Goal: Navigation & Orientation: Find specific page/section

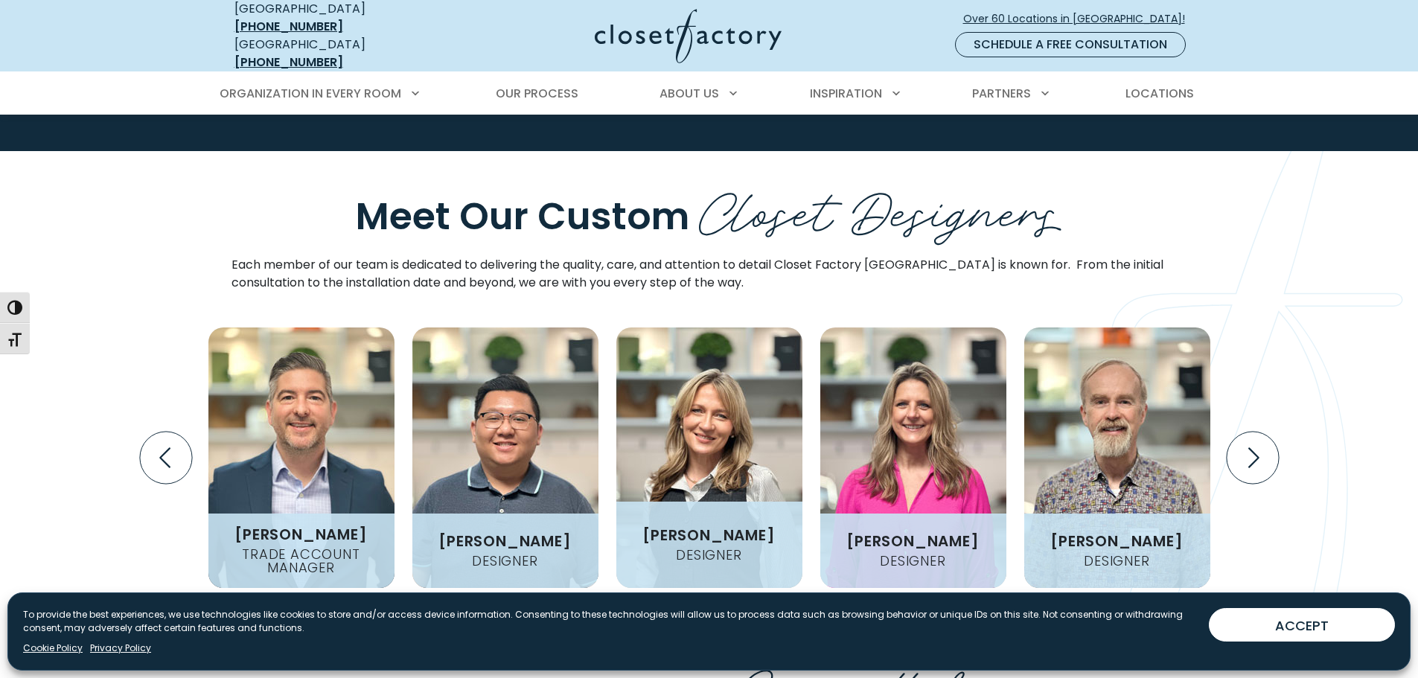
scroll to position [1637, 0]
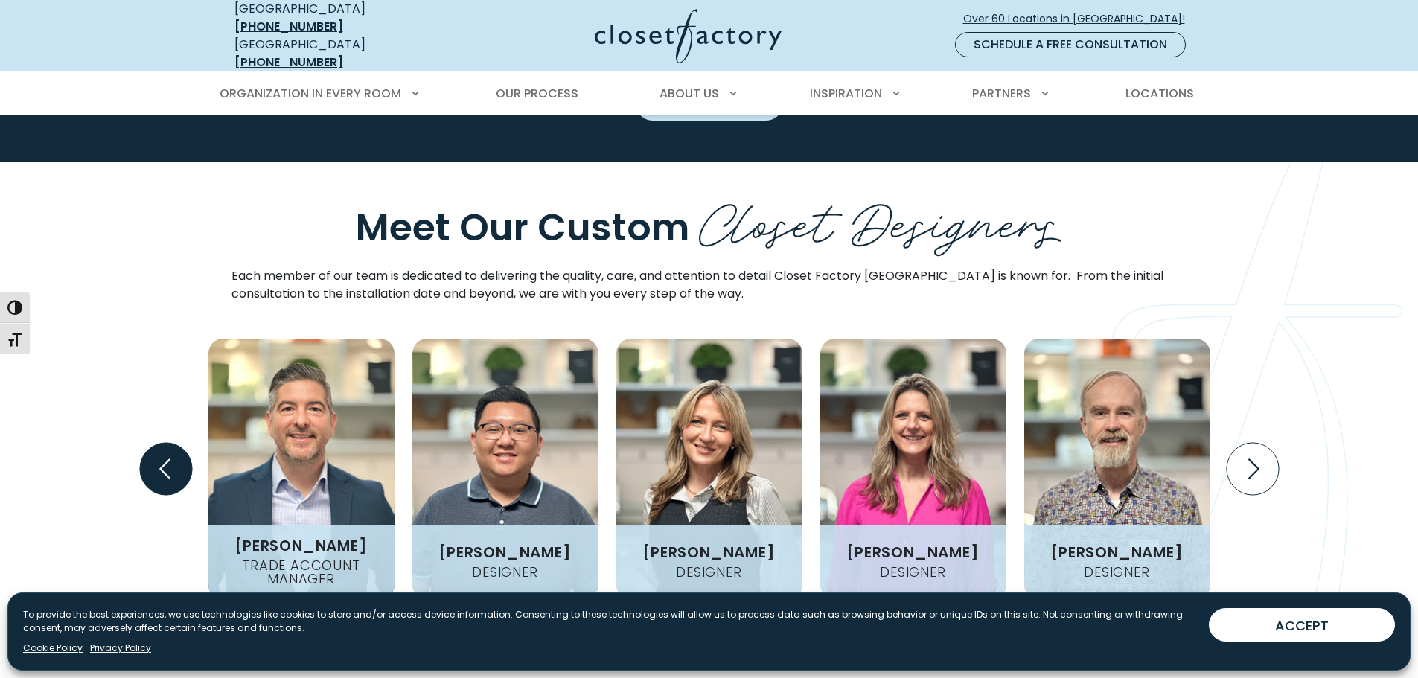
click at [154, 443] on icon "Previous slide" at bounding box center [165, 469] width 52 height 52
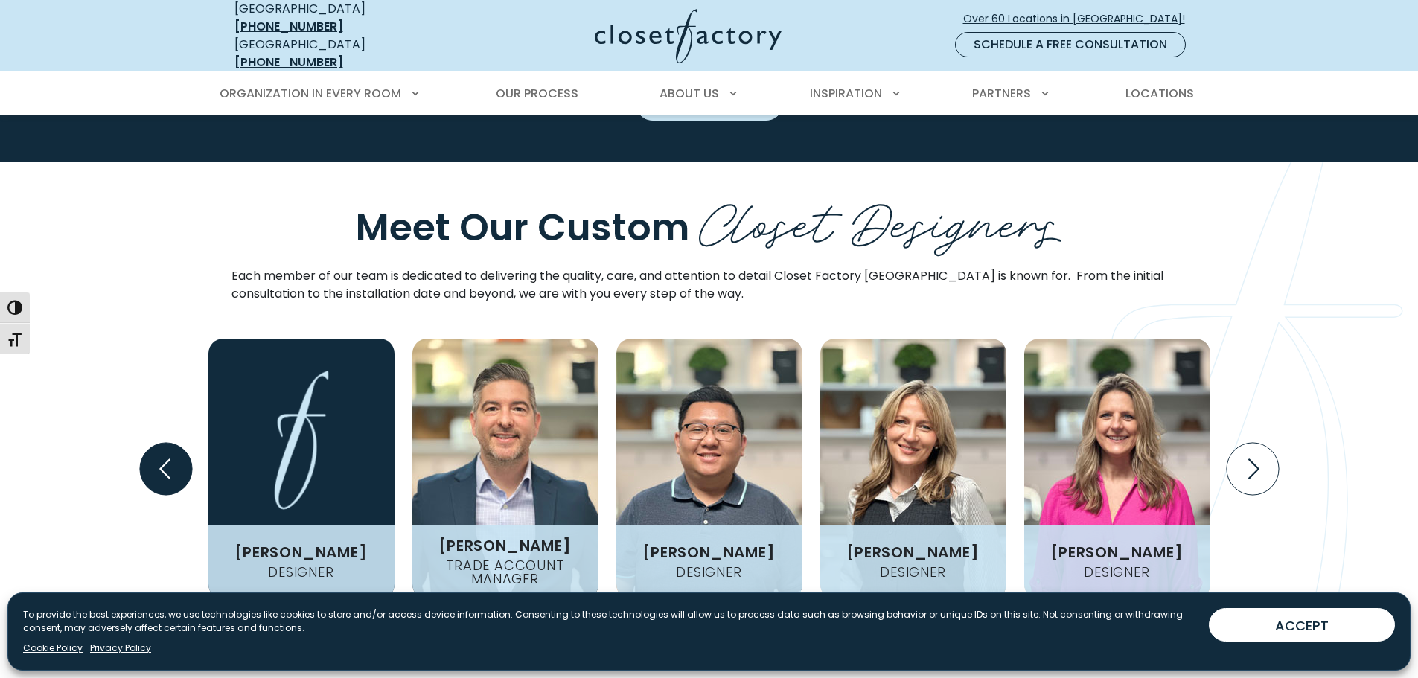
click at [154, 443] on icon "Previous slide" at bounding box center [165, 469] width 52 height 52
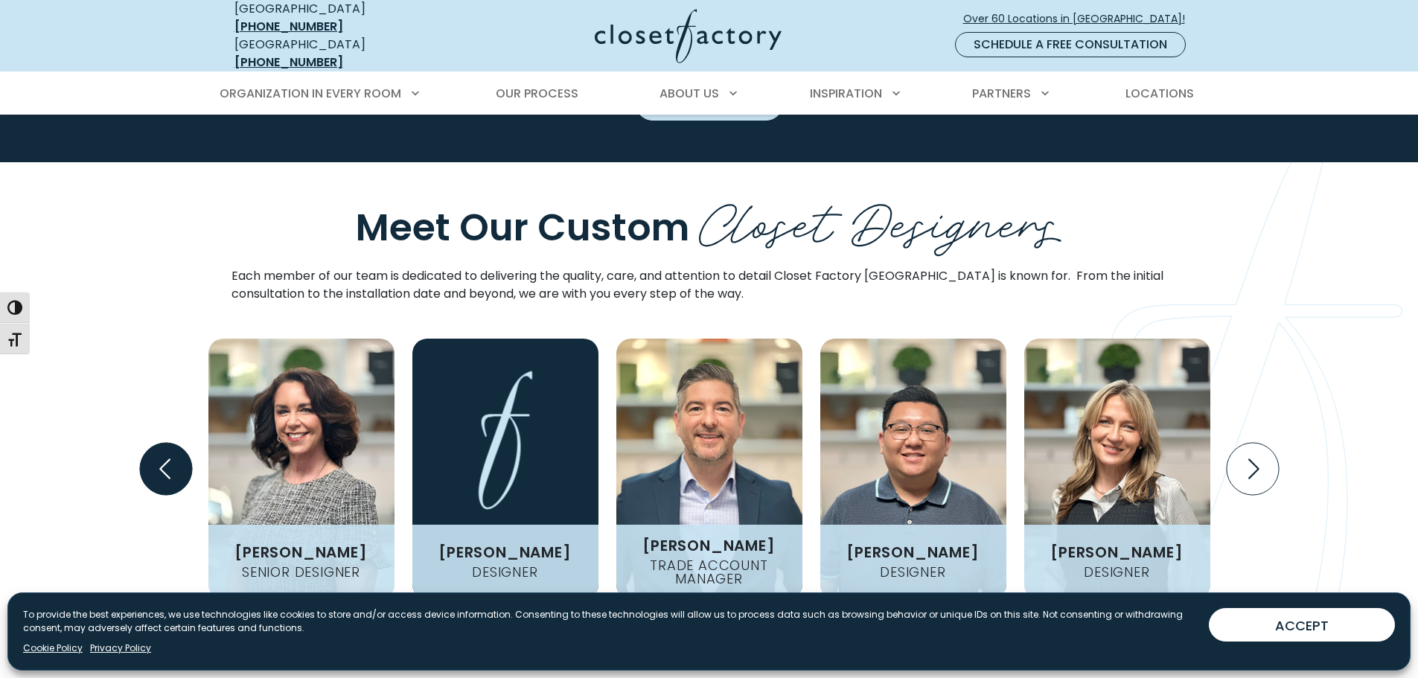
click at [154, 443] on icon "Previous slide" at bounding box center [165, 469] width 52 height 52
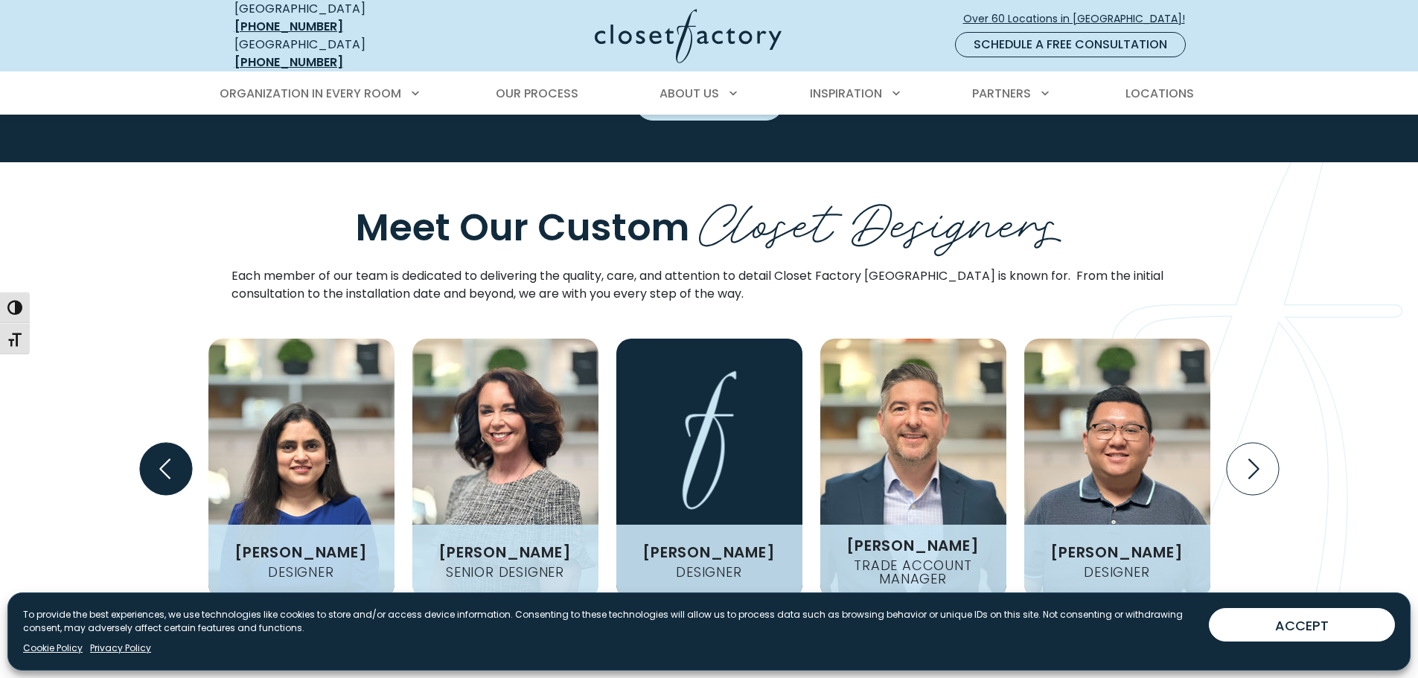
click at [154, 443] on icon "Previous slide" at bounding box center [165, 469] width 52 height 52
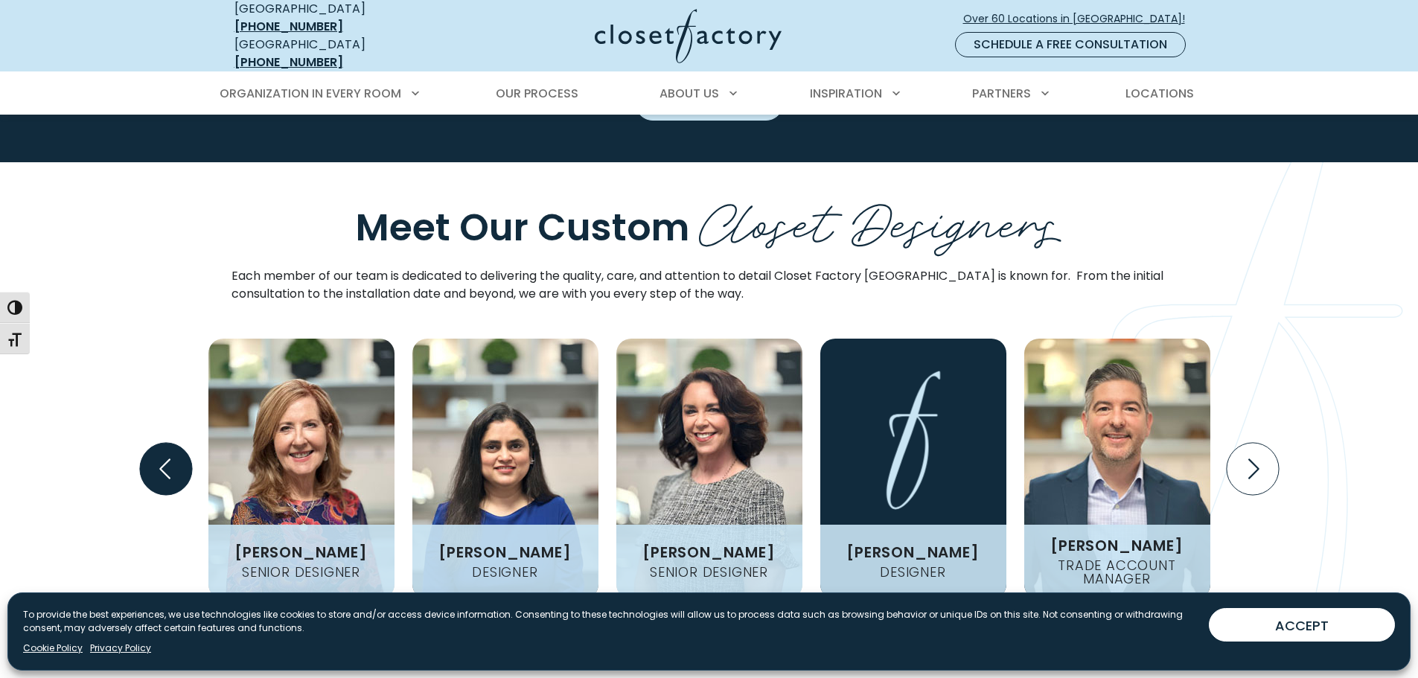
click at [154, 443] on icon "Previous slide" at bounding box center [165, 469] width 52 height 52
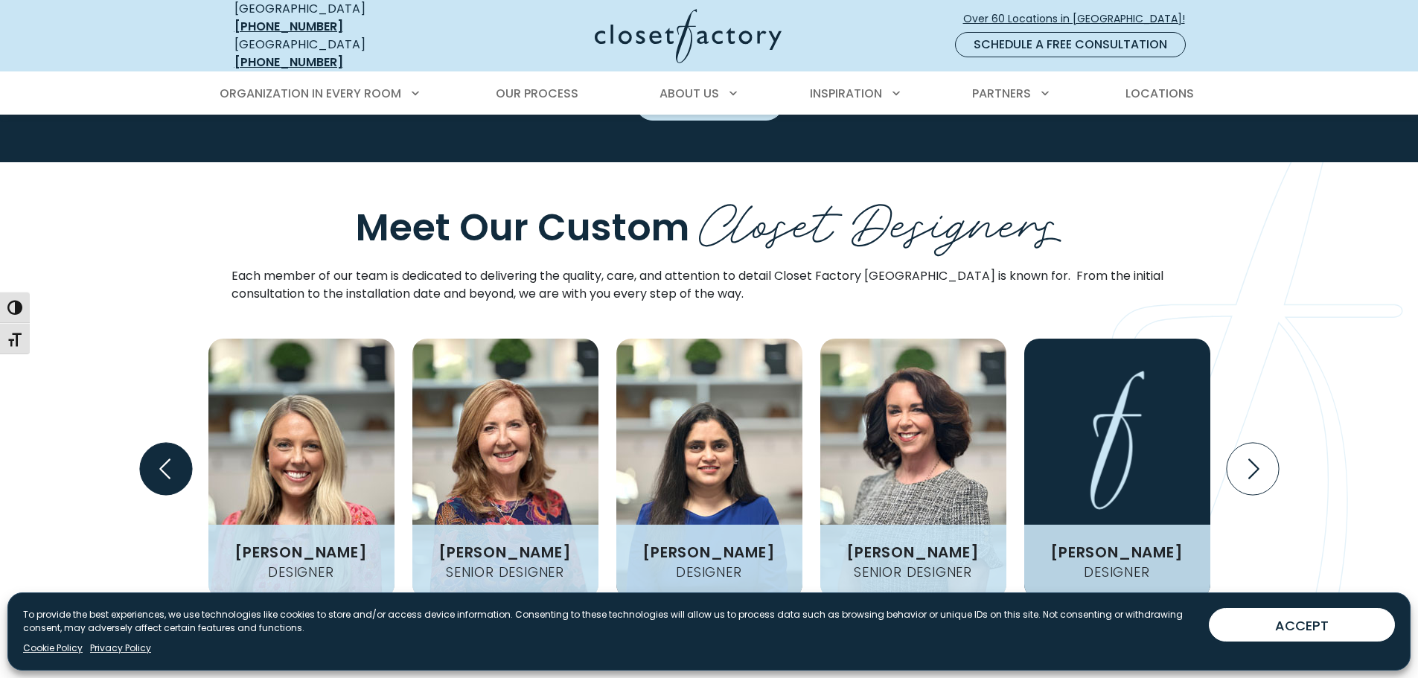
click at [154, 443] on icon "Previous slide" at bounding box center [165, 469] width 52 height 52
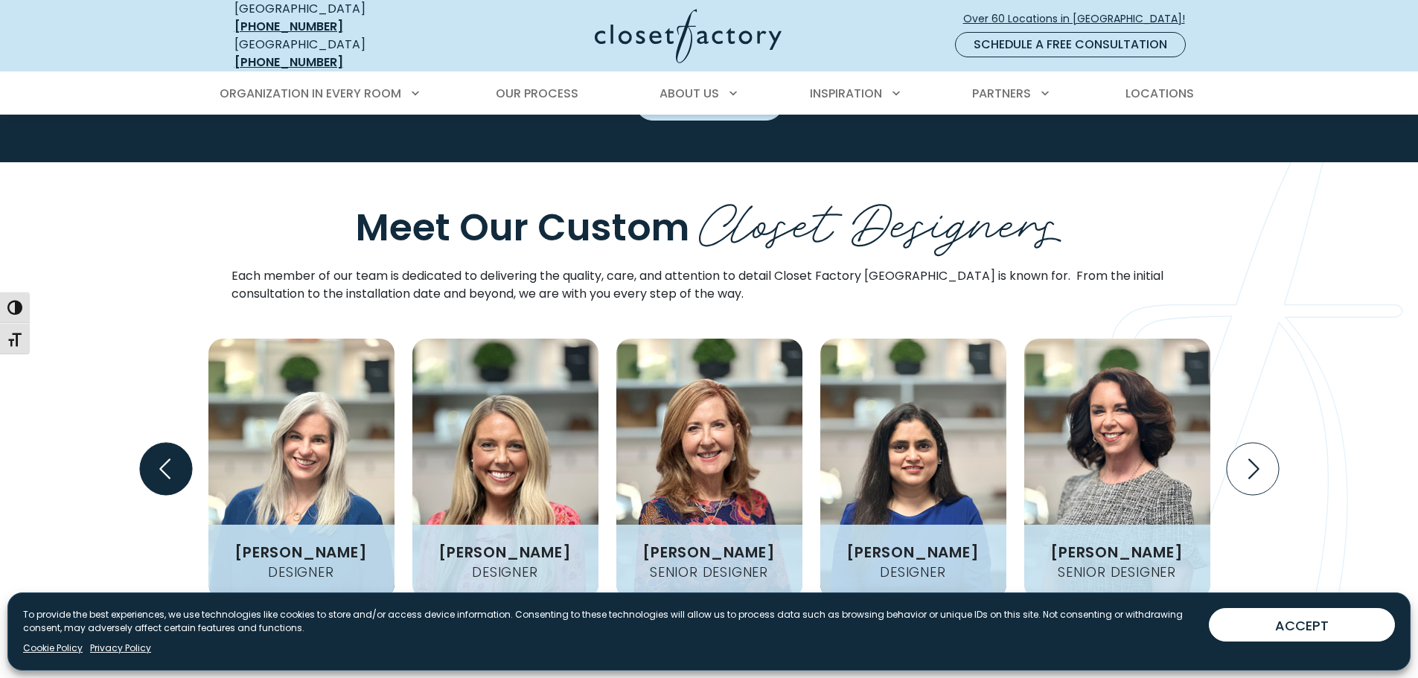
click at [154, 443] on icon "Previous slide" at bounding box center [165, 469] width 52 height 52
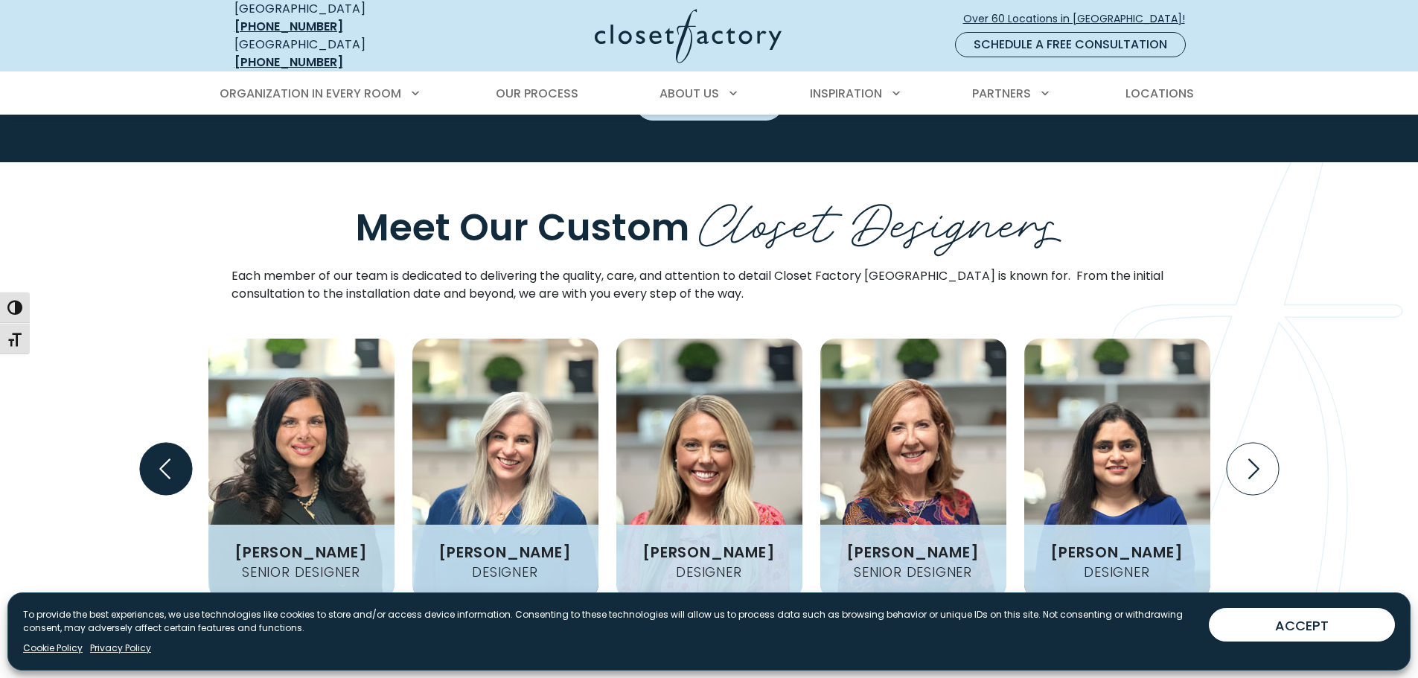
click at [154, 443] on icon "Previous slide" at bounding box center [165, 469] width 52 height 52
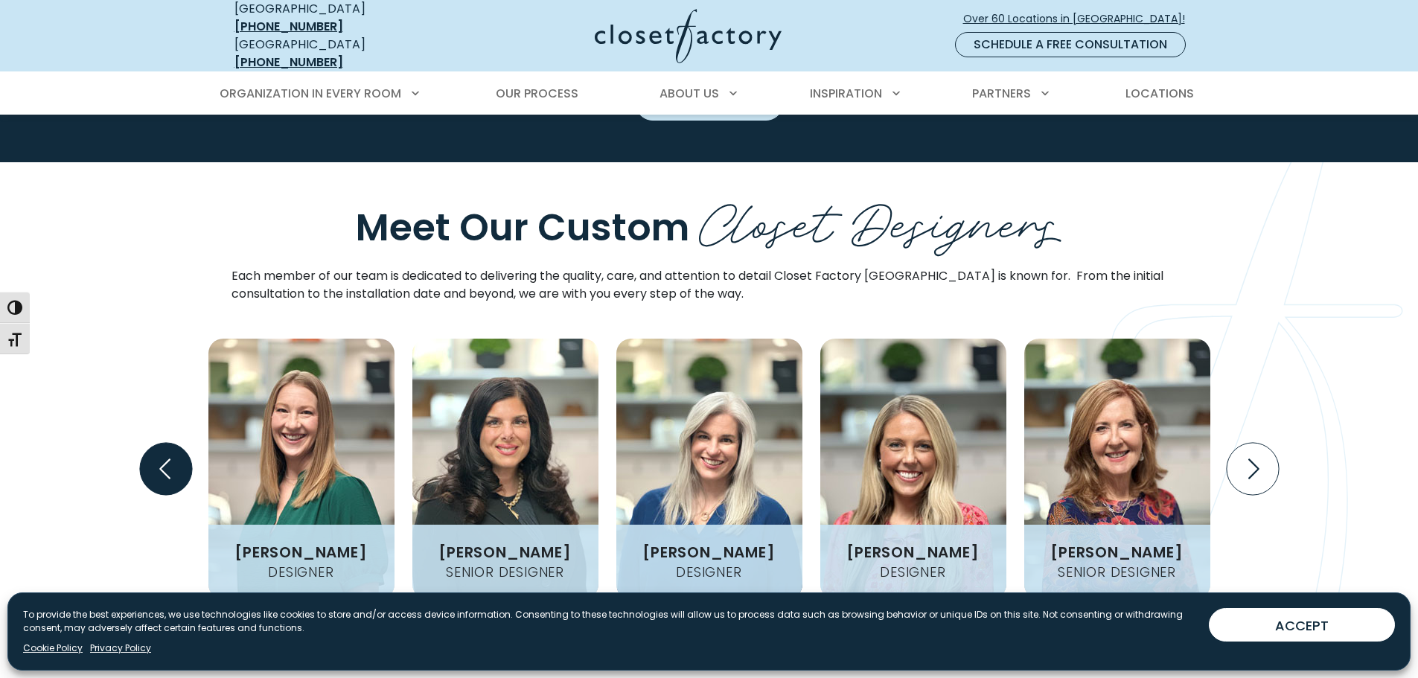
click at [154, 443] on icon "Previous slide" at bounding box center [165, 469] width 52 height 52
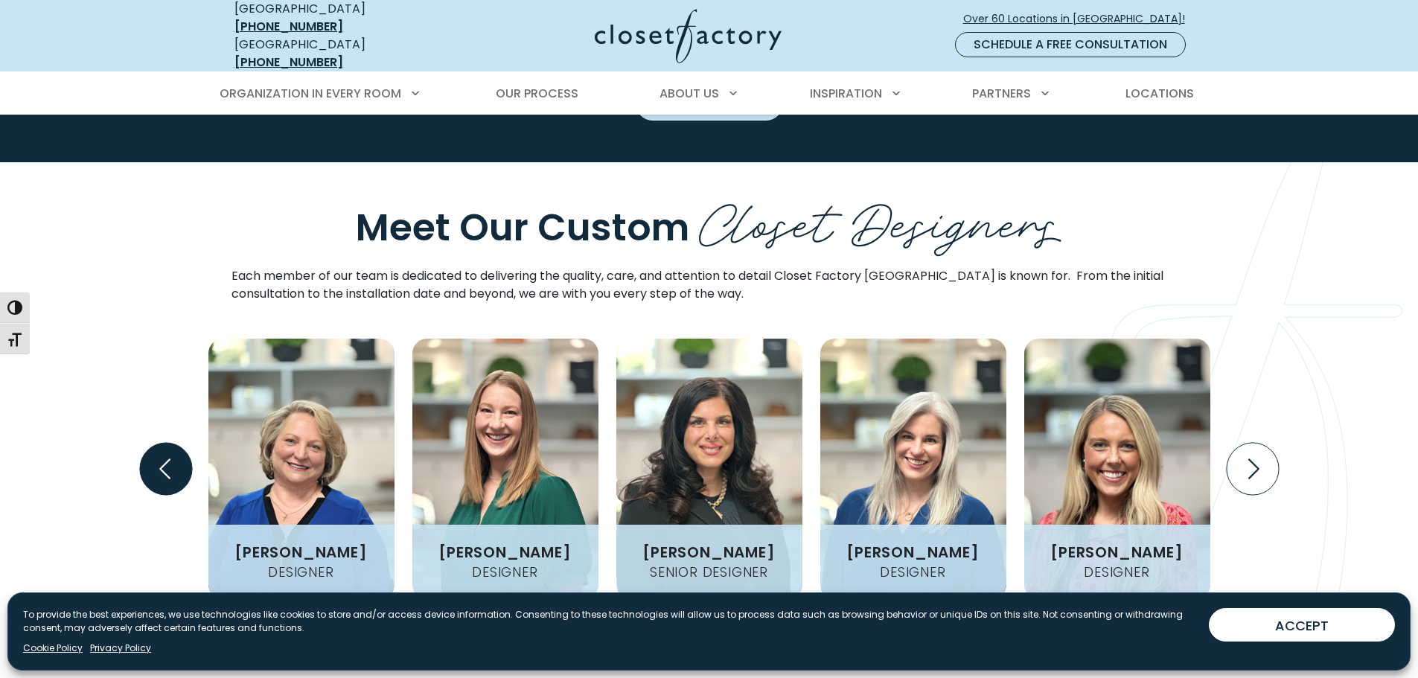
click at [157, 443] on icon "Previous slide" at bounding box center [165, 469] width 52 height 52
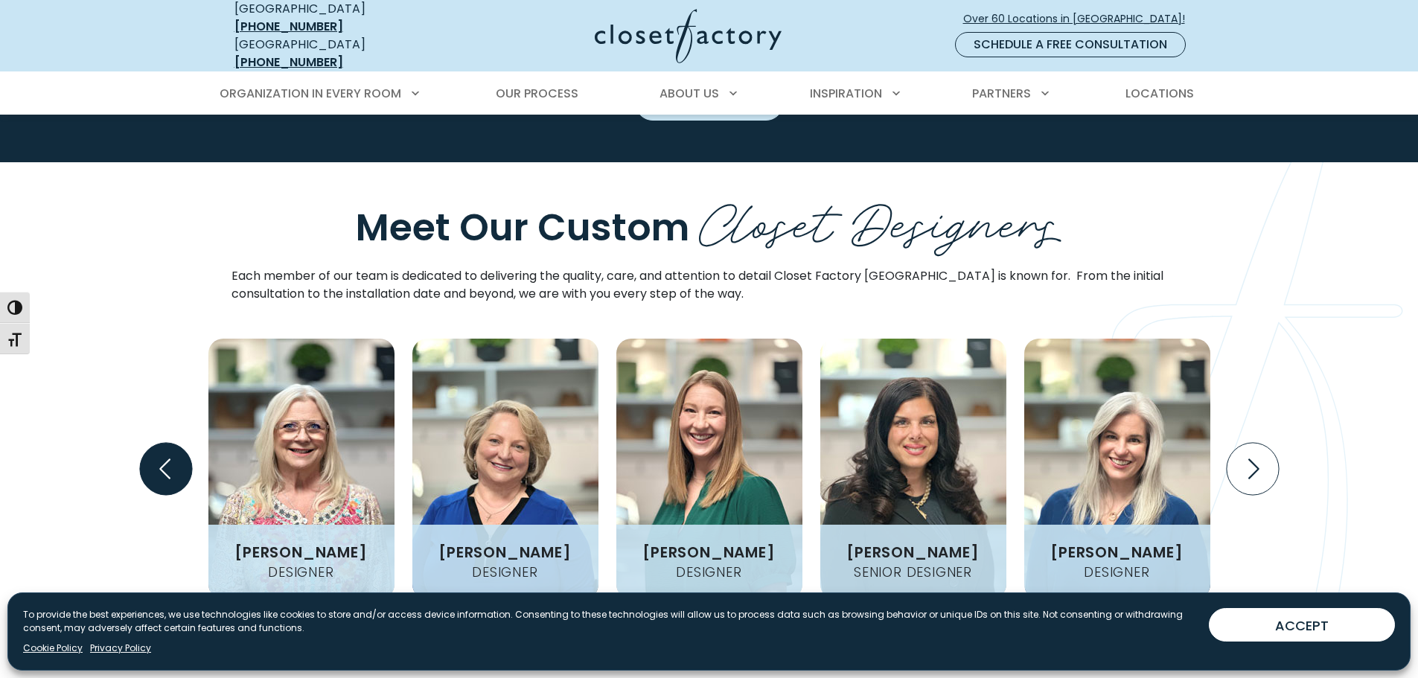
click at [157, 443] on icon "Previous slide" at bounding box center [165, 469] width 52 height 52
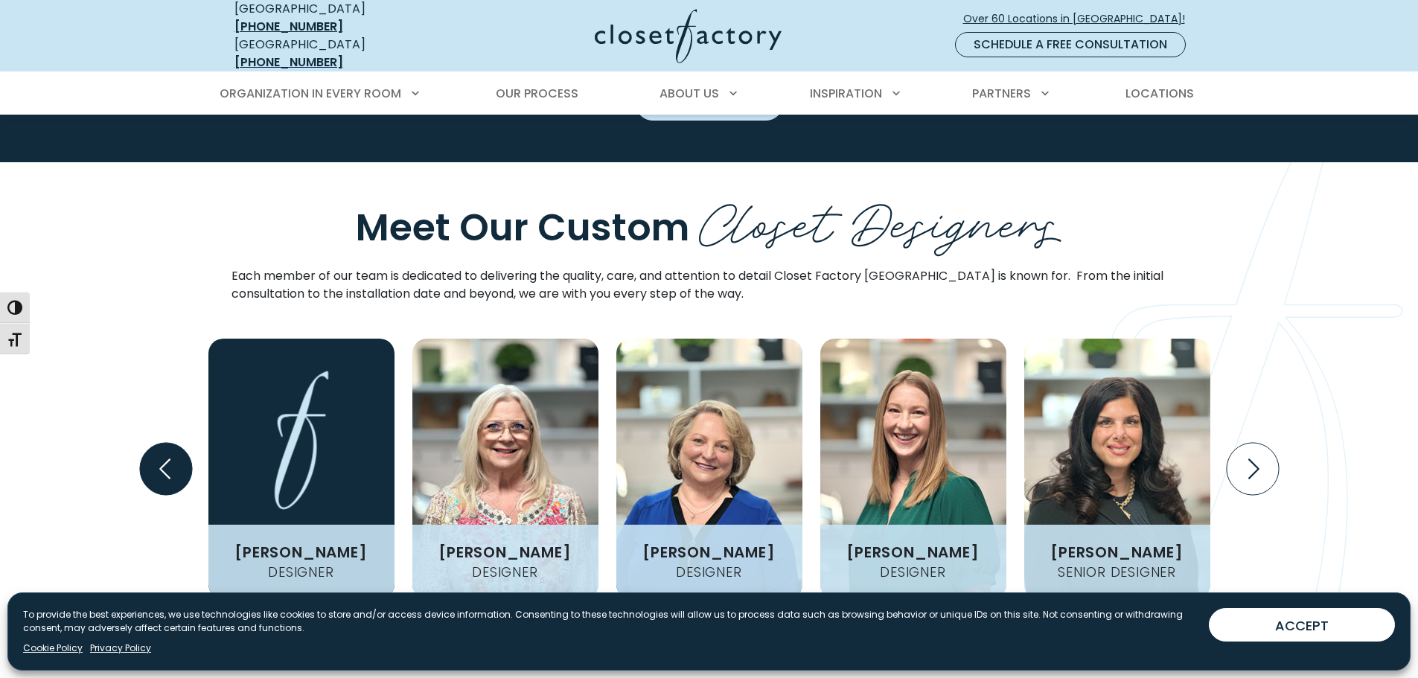
click at [157, 443] on icon "Previous slide" at bounding box center [165, 469] width 52 height 52
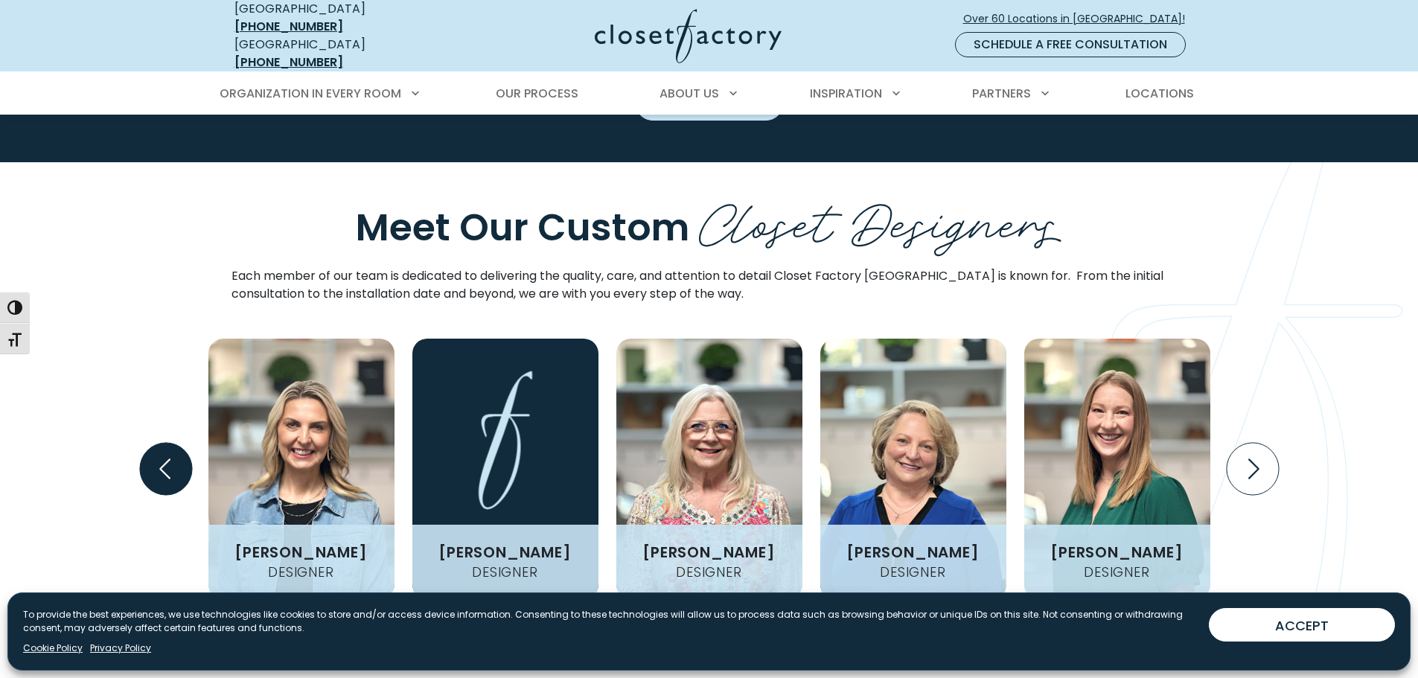
click at [157, 443] on icon "Previous slide" at bounding box center [165, 469] width 52 height 52
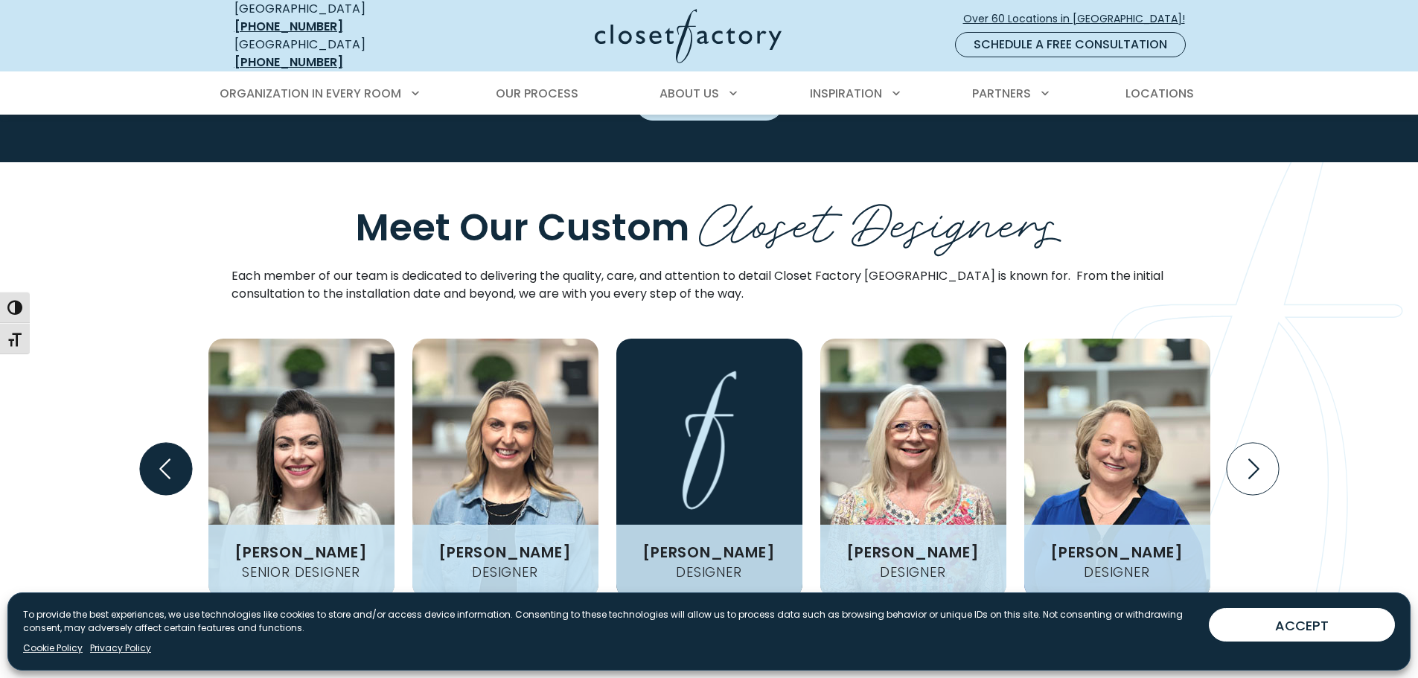
click at [157, 443] on icon "Previous slide" at bounding box center [165, 469] width 52 height 52
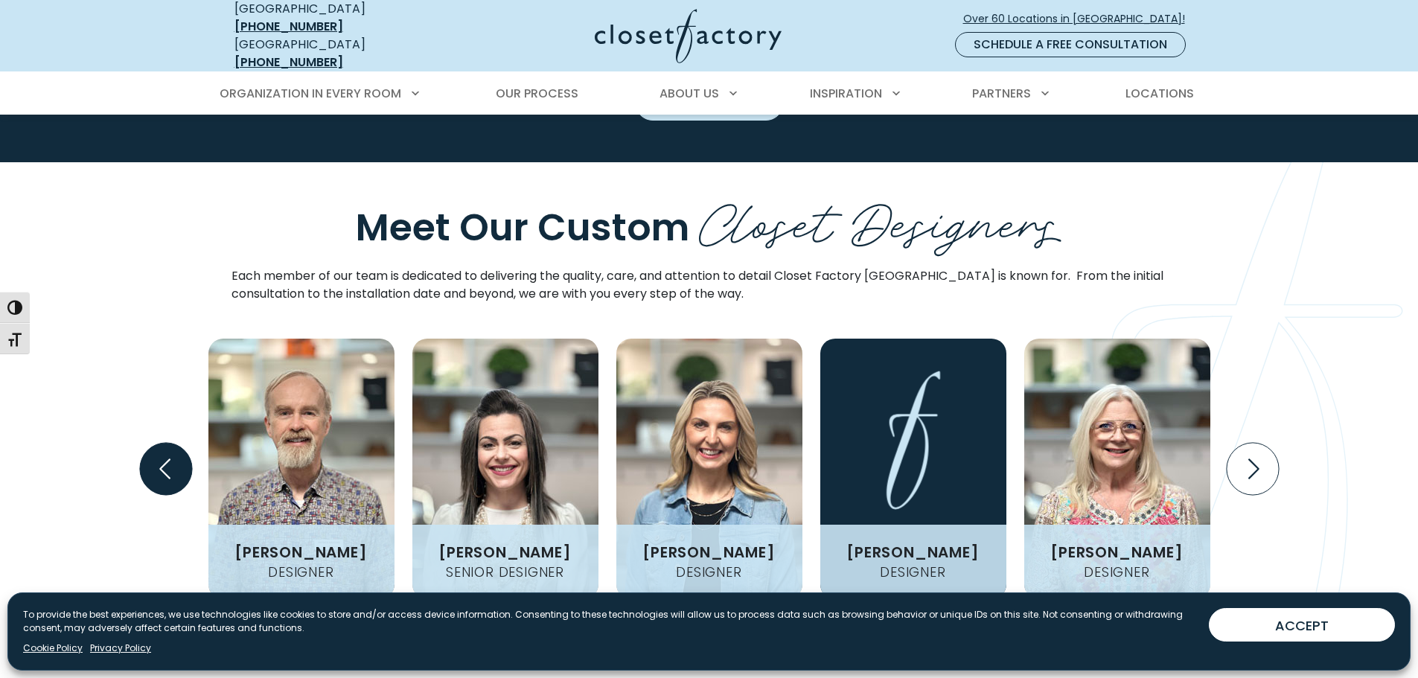
click at [157, 443] on icon "Previous slide" at bounding box center [165, 469] width 52 height 52
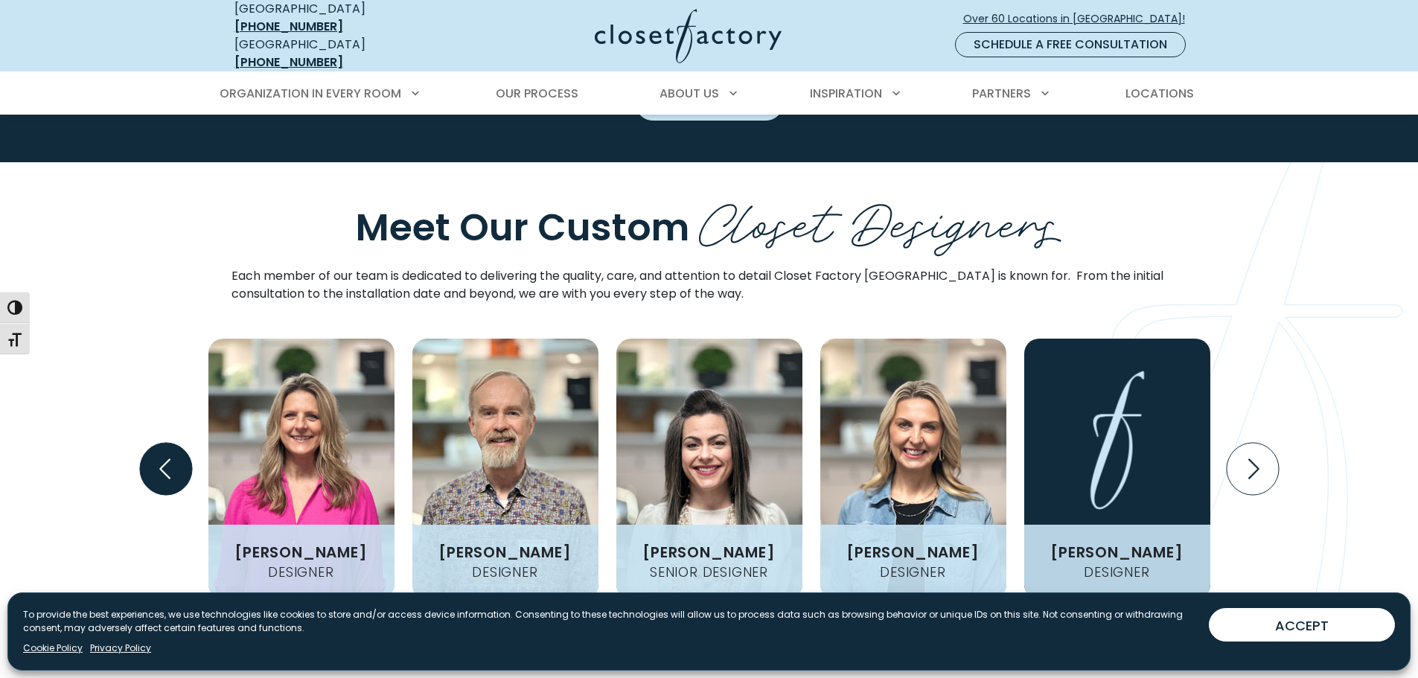
click at [157, 443] on icon "Previous slide" at bounding box center [165, 469] width 52 height 52
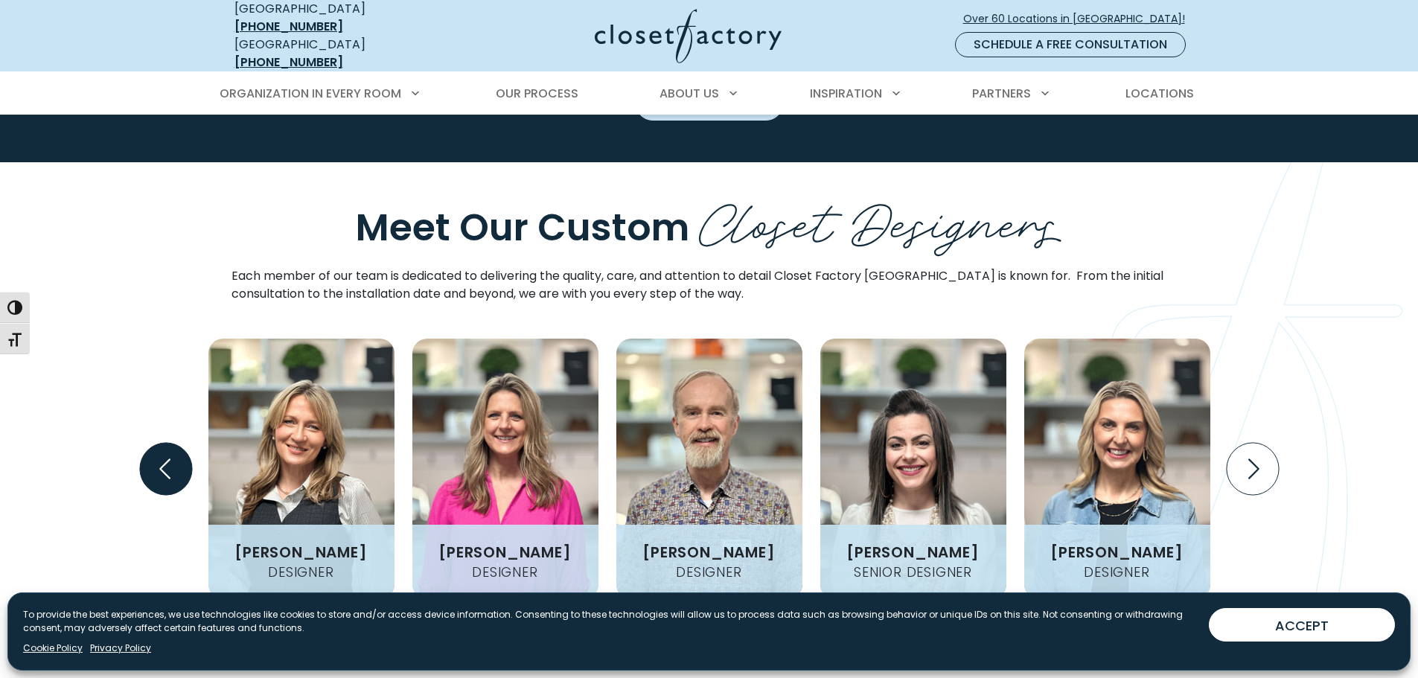
click at [157, 443] on icon "Previous slide" at bounding box center [165, 469] width 52 height 52
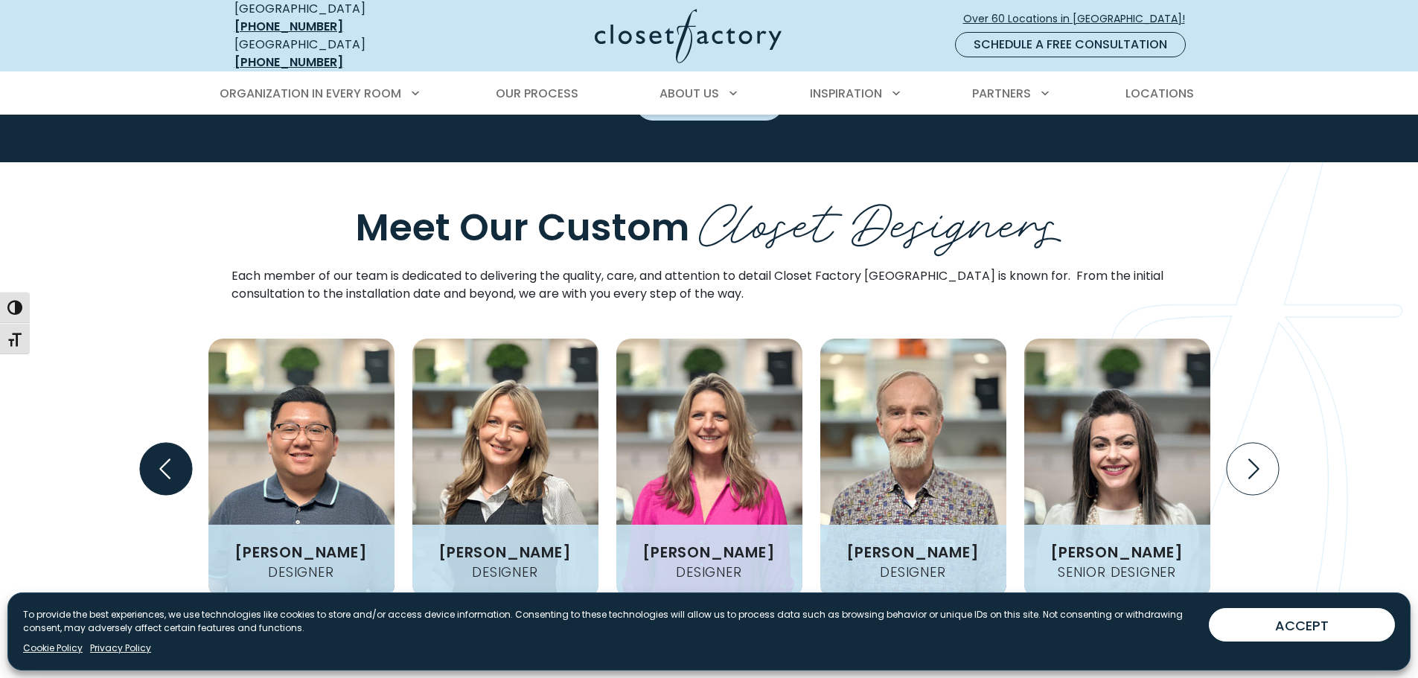
click at [157, 443] on icon "Previous slide" at bounding box center [165, 469] width 52 height 52
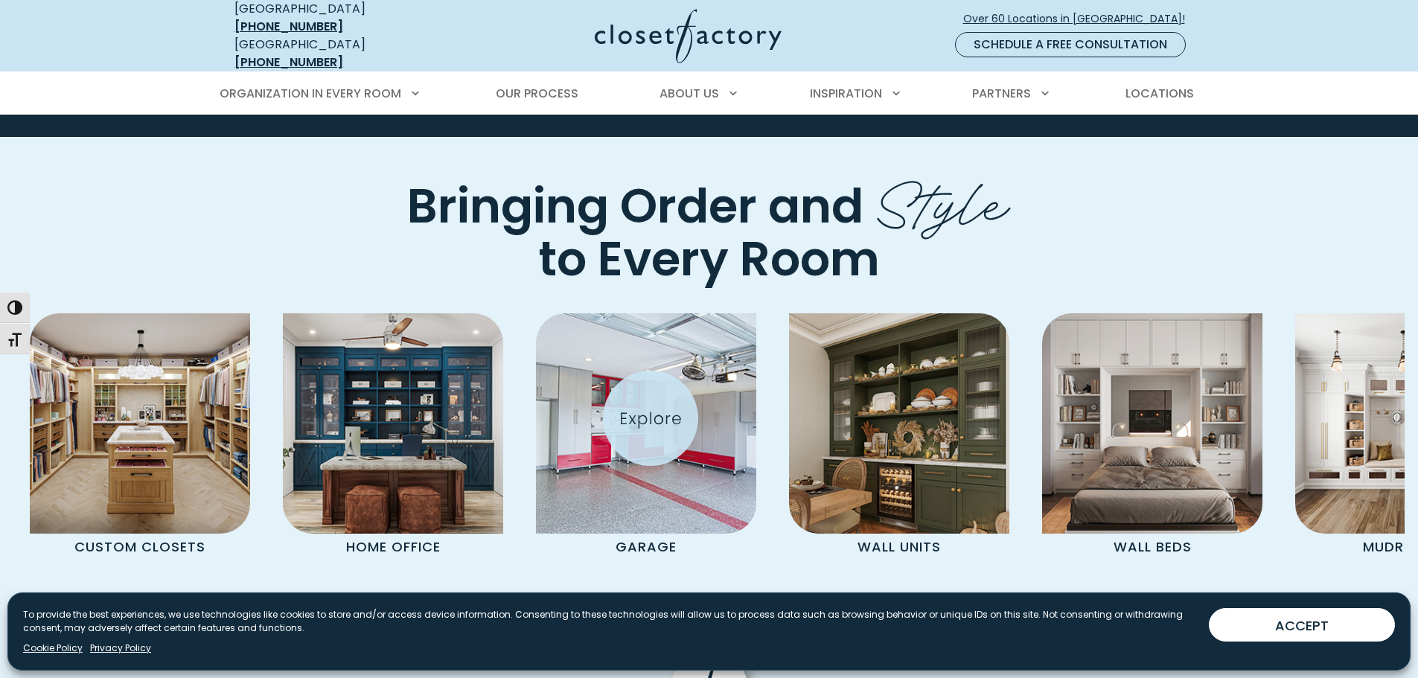
scroll to position [4316, 0]
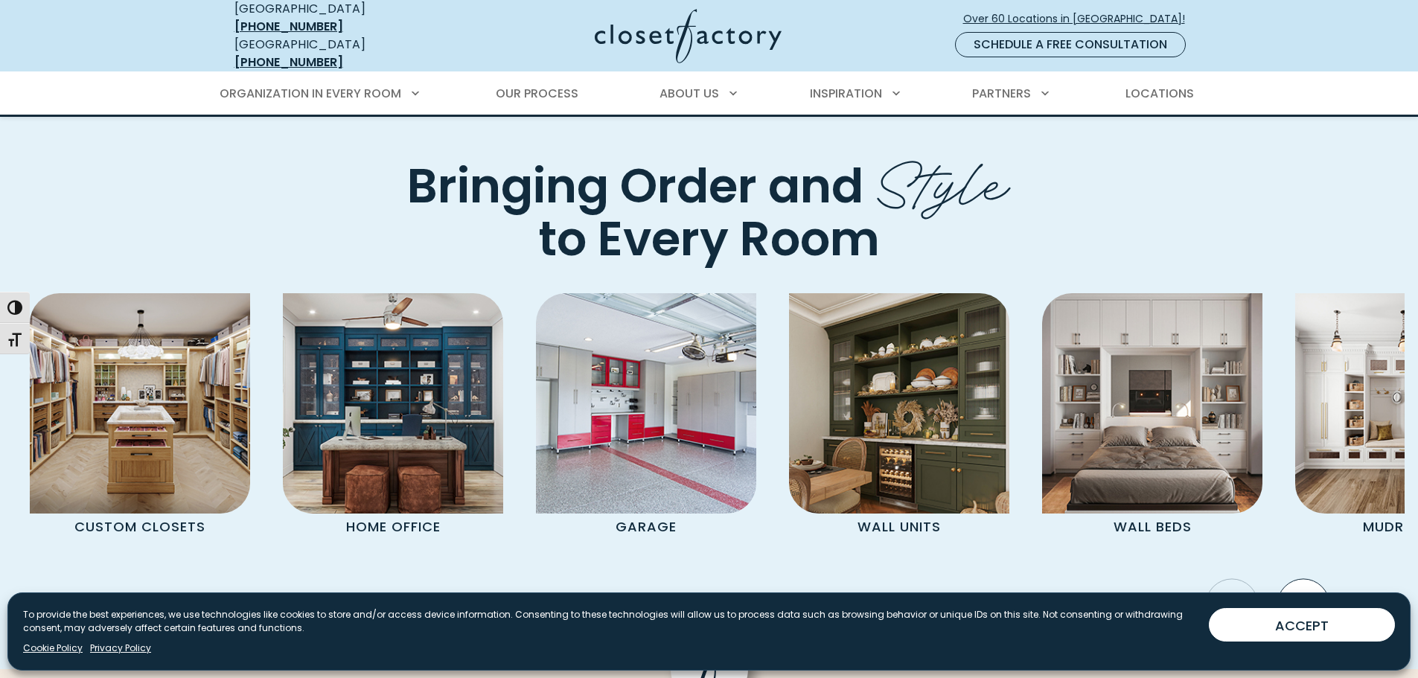
click at [1297, 579] on icon "Next slide" at bounding box center [1302, 605] width 52 height 52
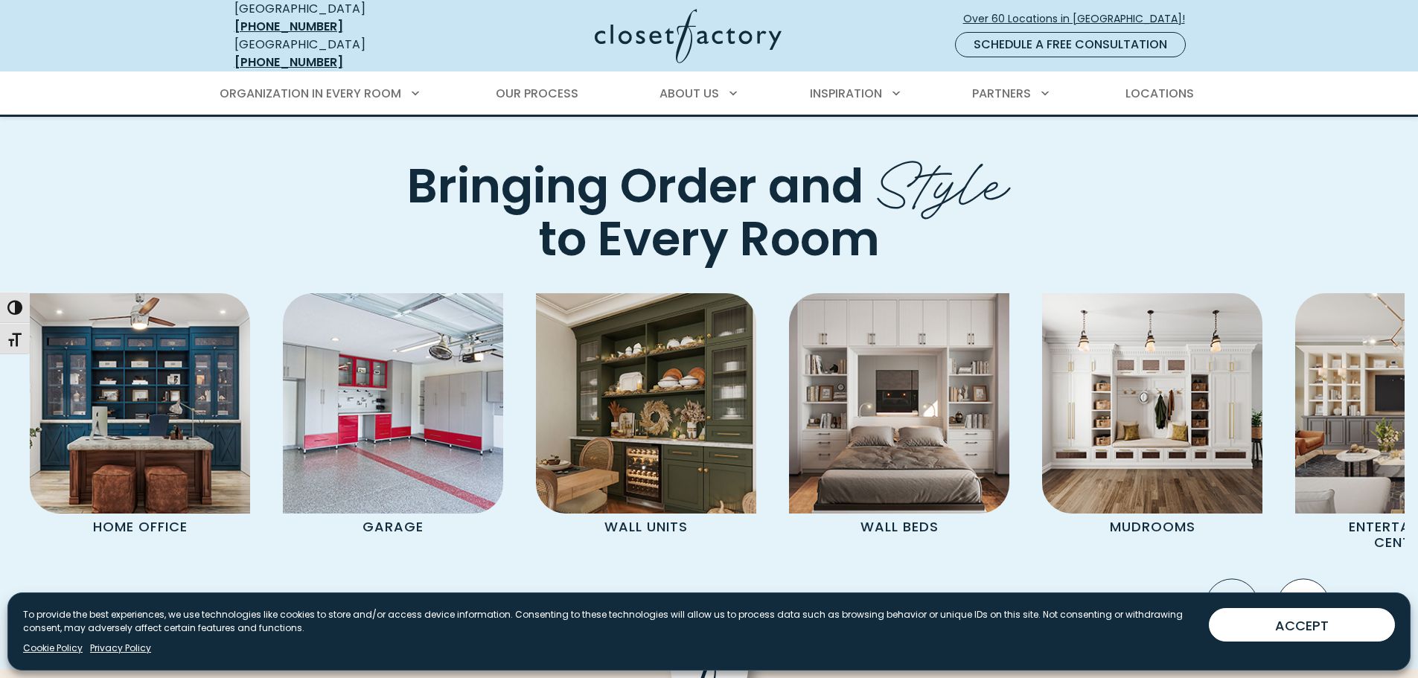
click at [1286, 579] on icon "Next slide" at bounding box center [1302, 605] width 52 height 52
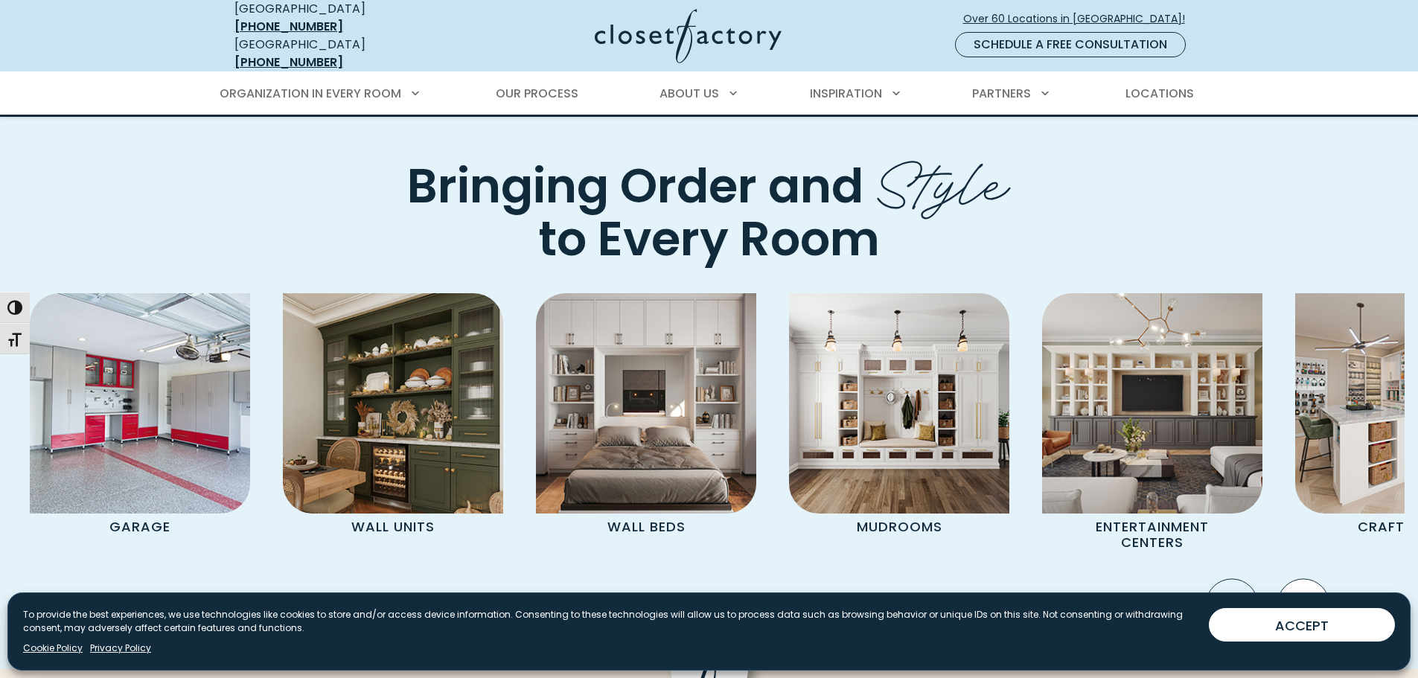
click at [1284, 579] on icon "Next slide" at bounding box center [1302, 605] width 52 height 52
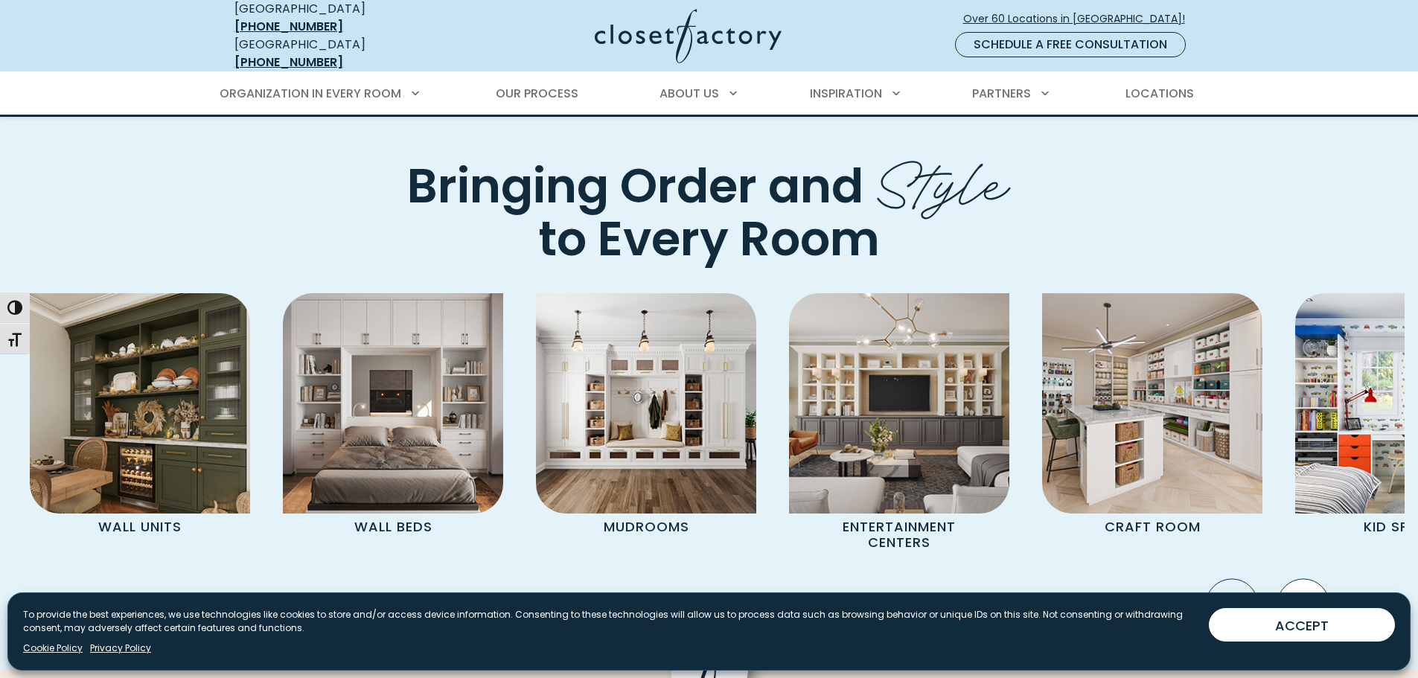
click at [1284, 579] on icon "Next slide" at bounding box center [1302, 605] width 52 height 52
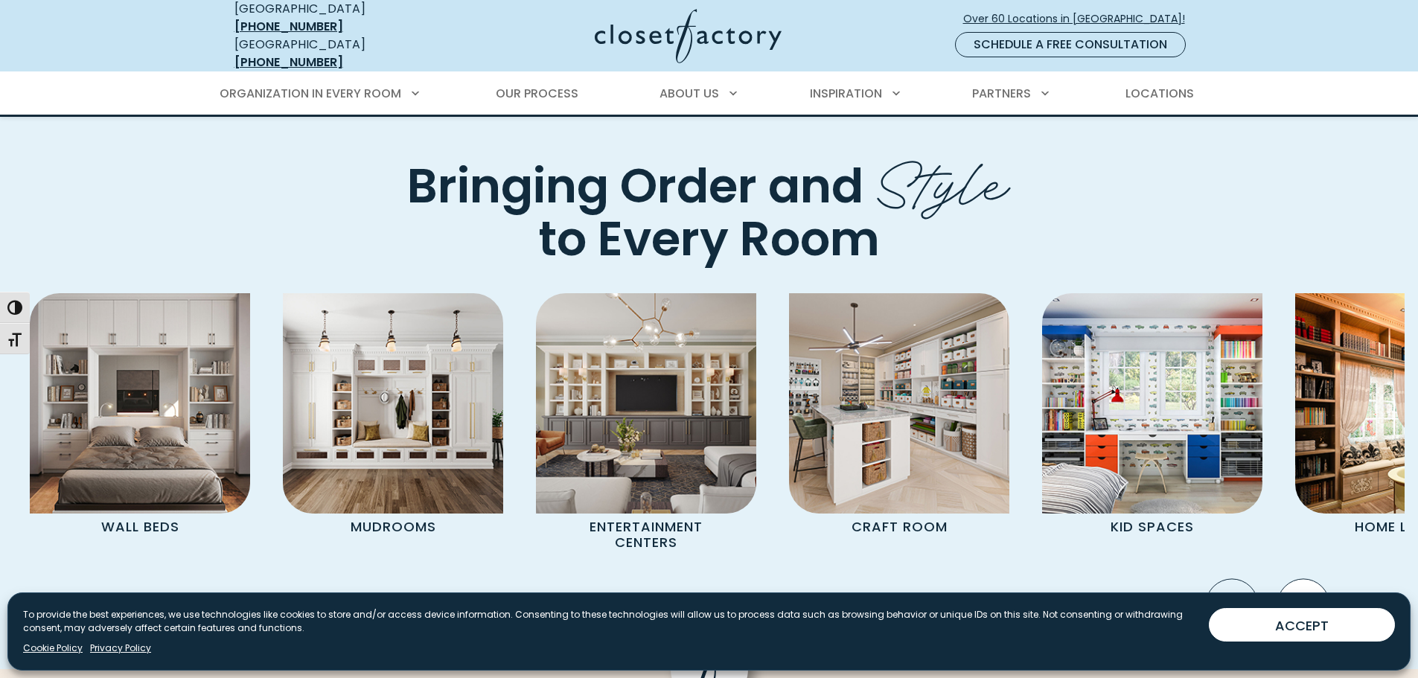
click at [1284, 579] on icon "Next slide" at bounding box center [1302, 605] width 52 height 52
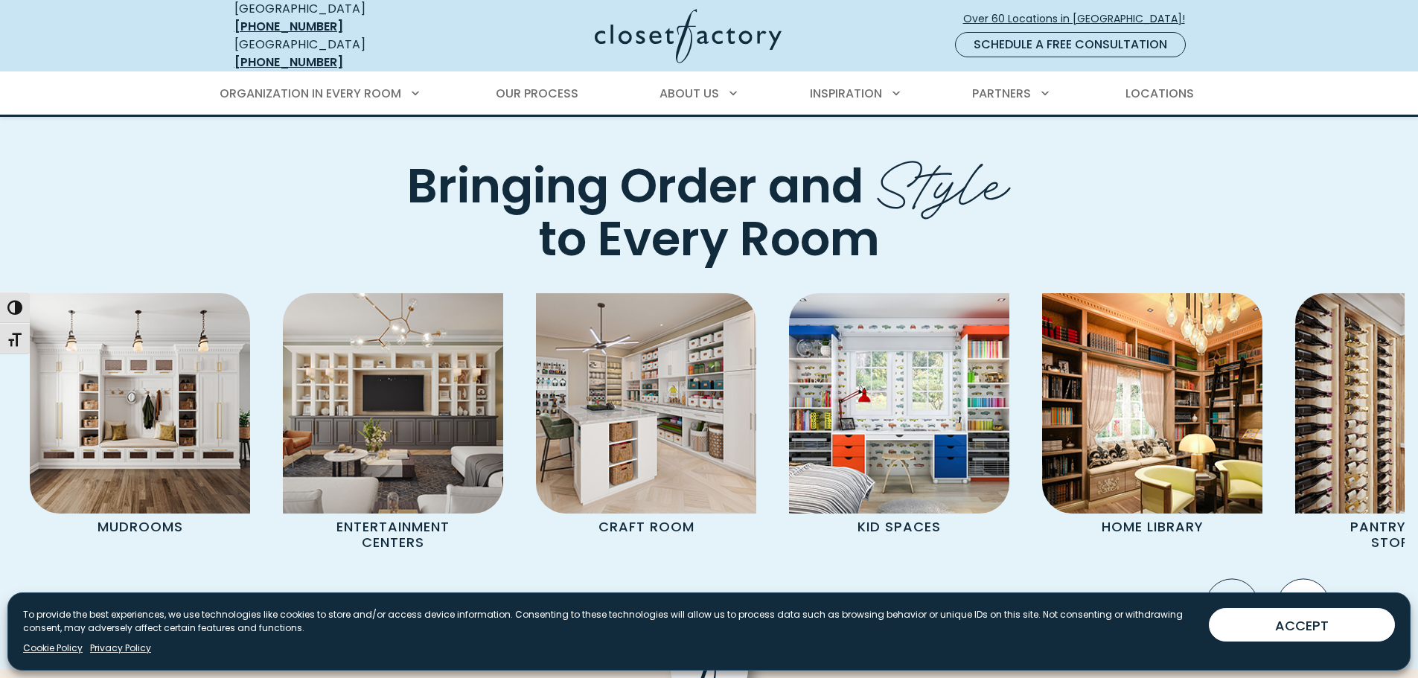
click at [1285, 579] on icon "Next slide" at bounding box center [1302, 605] width 52 height 52
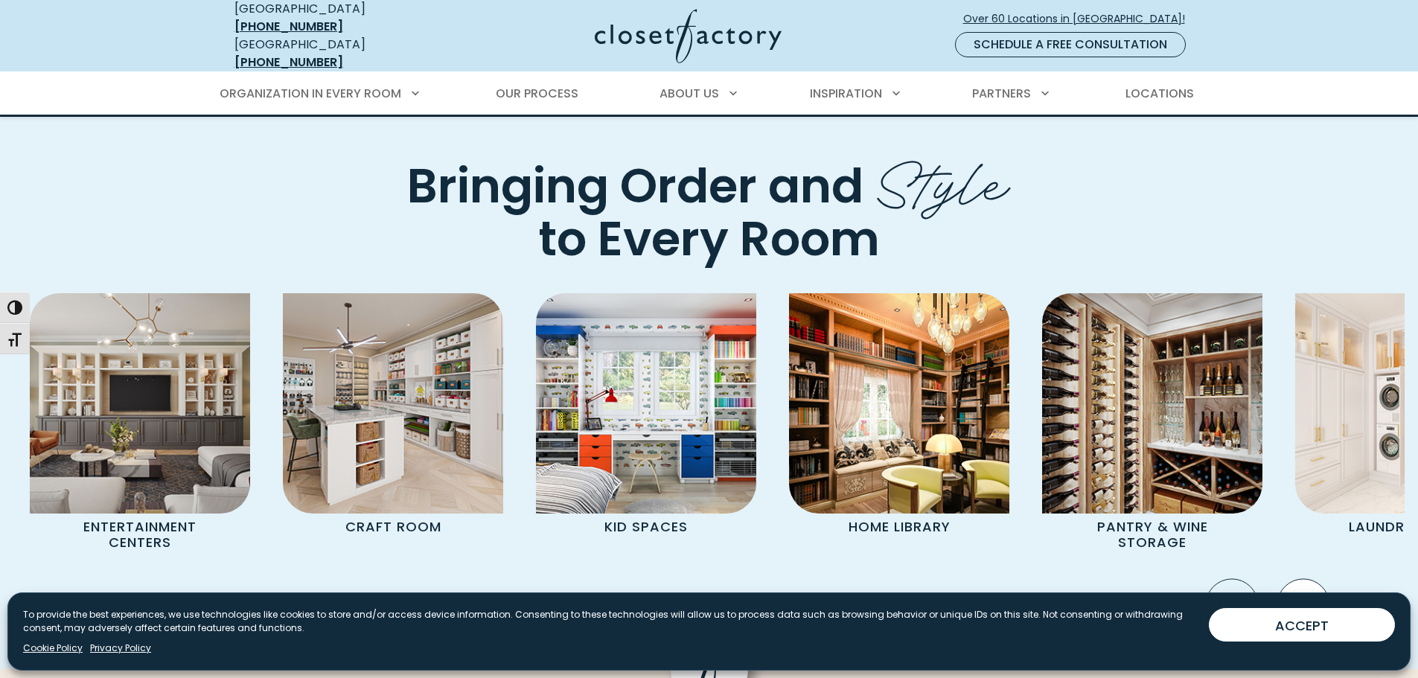
click at [1290, 579] on icon "Next slide" at bounding box center [1302, 605] width 52 height 52
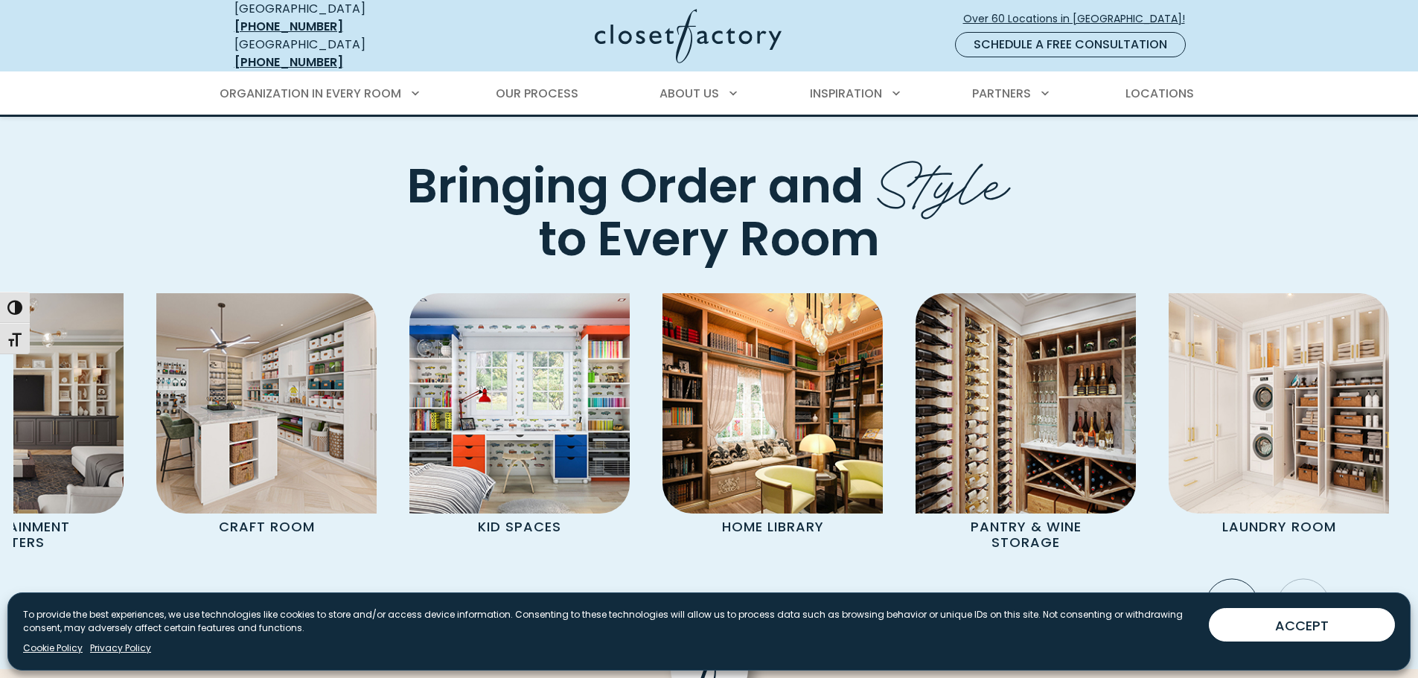
click at [1290, 579] on icon "Next slide" at bounding box center [1302, 605] width 52 height 52
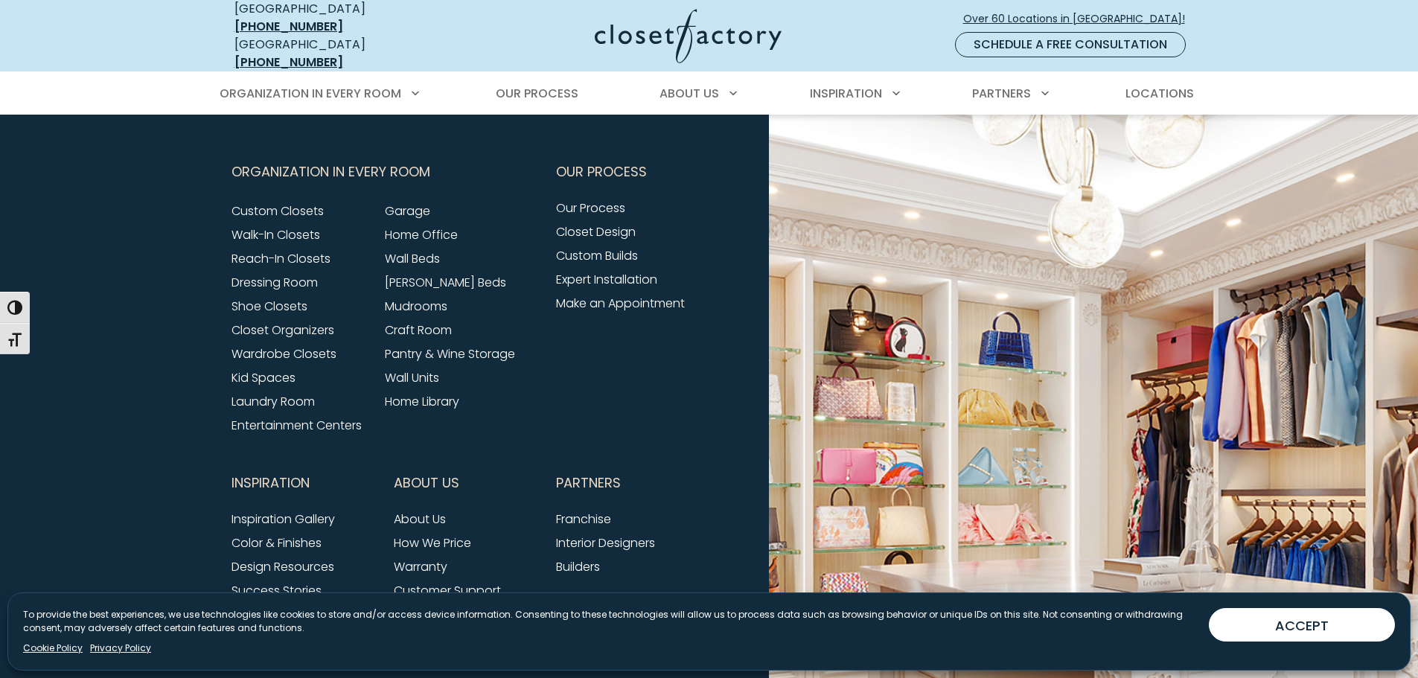
scroll to position [5415, 0]
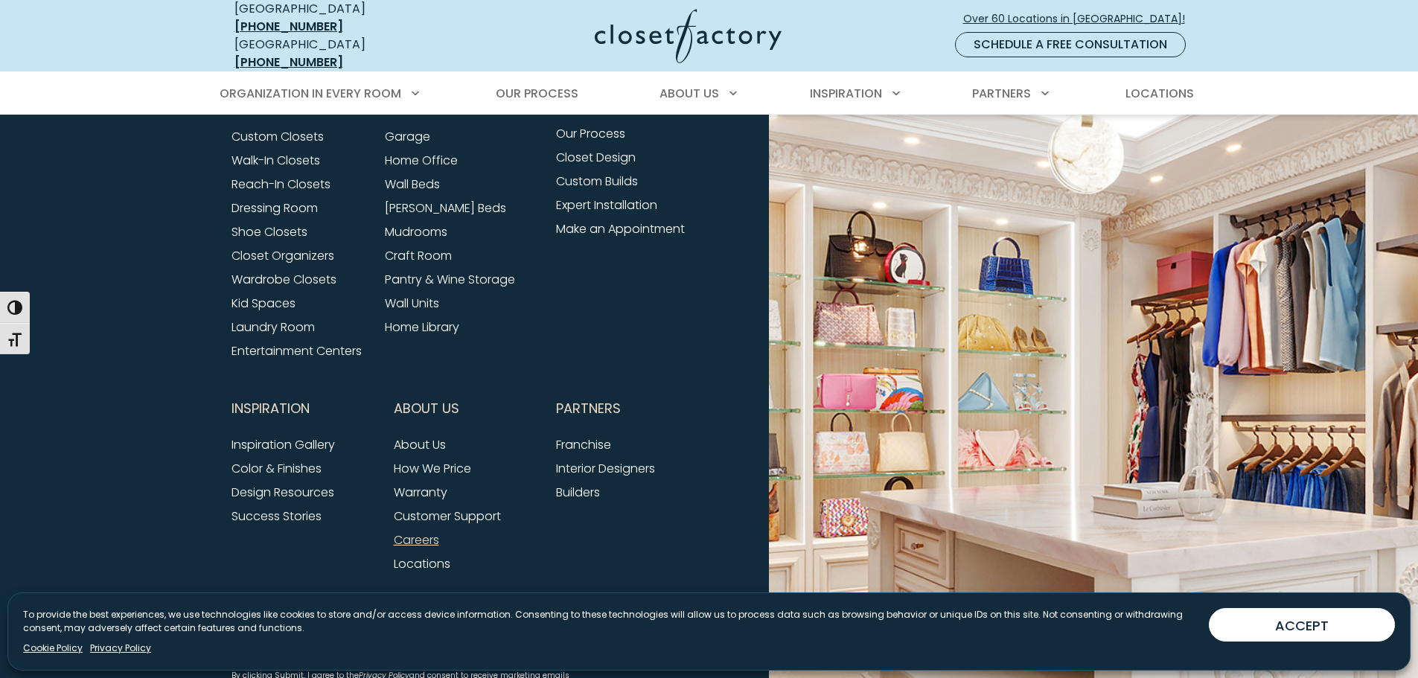
click at [422, 531] on link "Careers" at bounding box center [416, 539] width 45 height 17
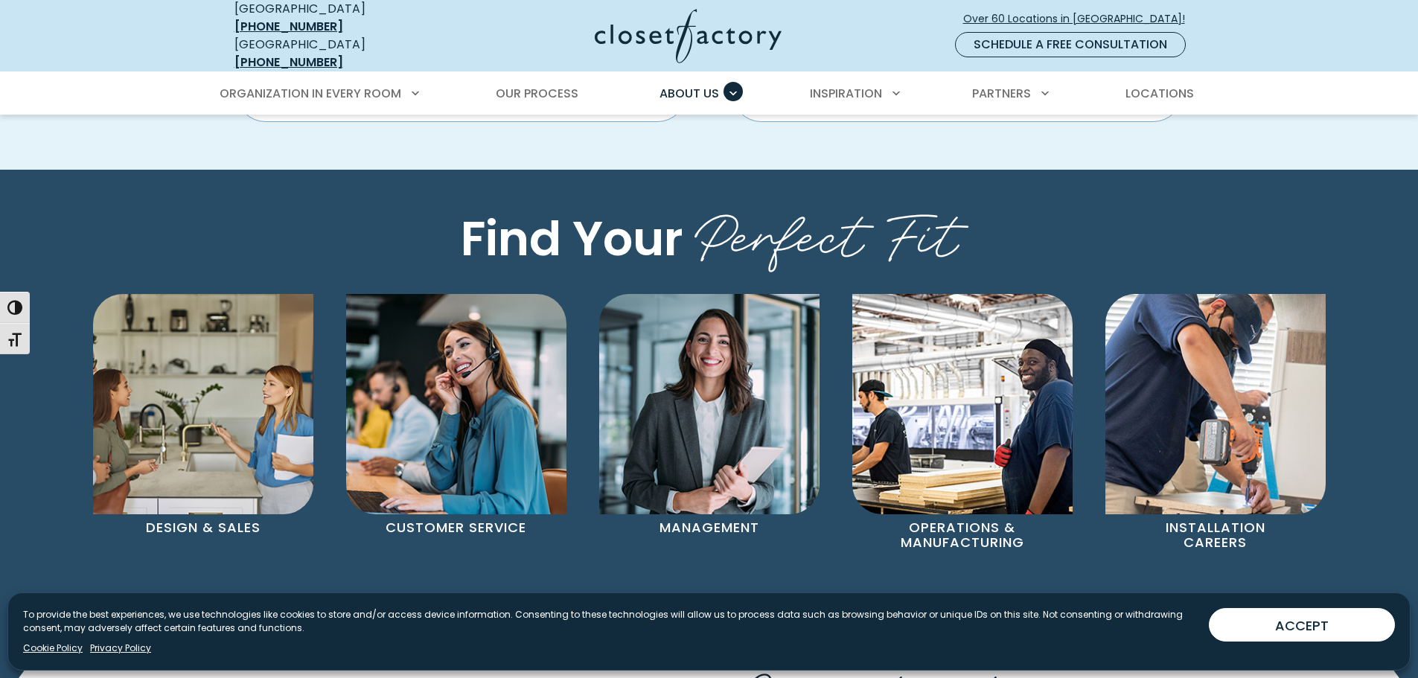
scroll to position [967, 0]
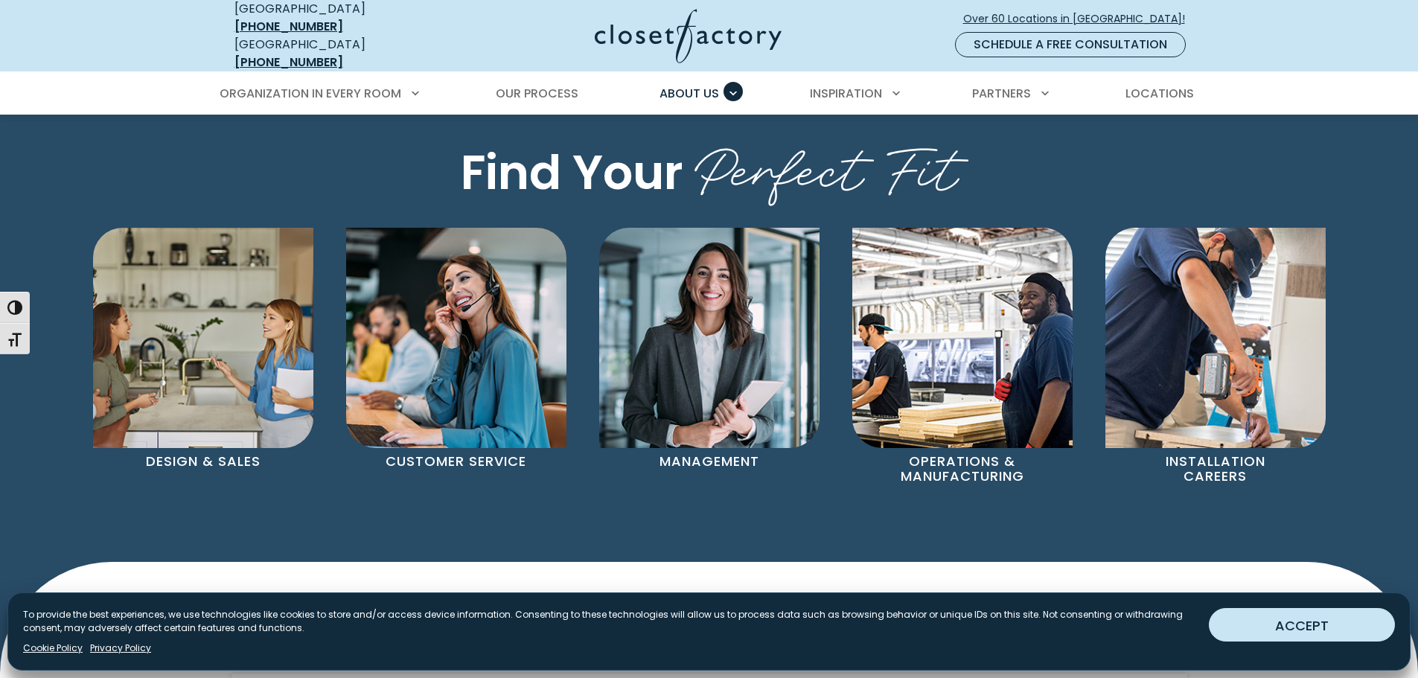
click at [1235, 611] on button "ACCEPT" at bounding box center [1302, 624] width 186 height 33
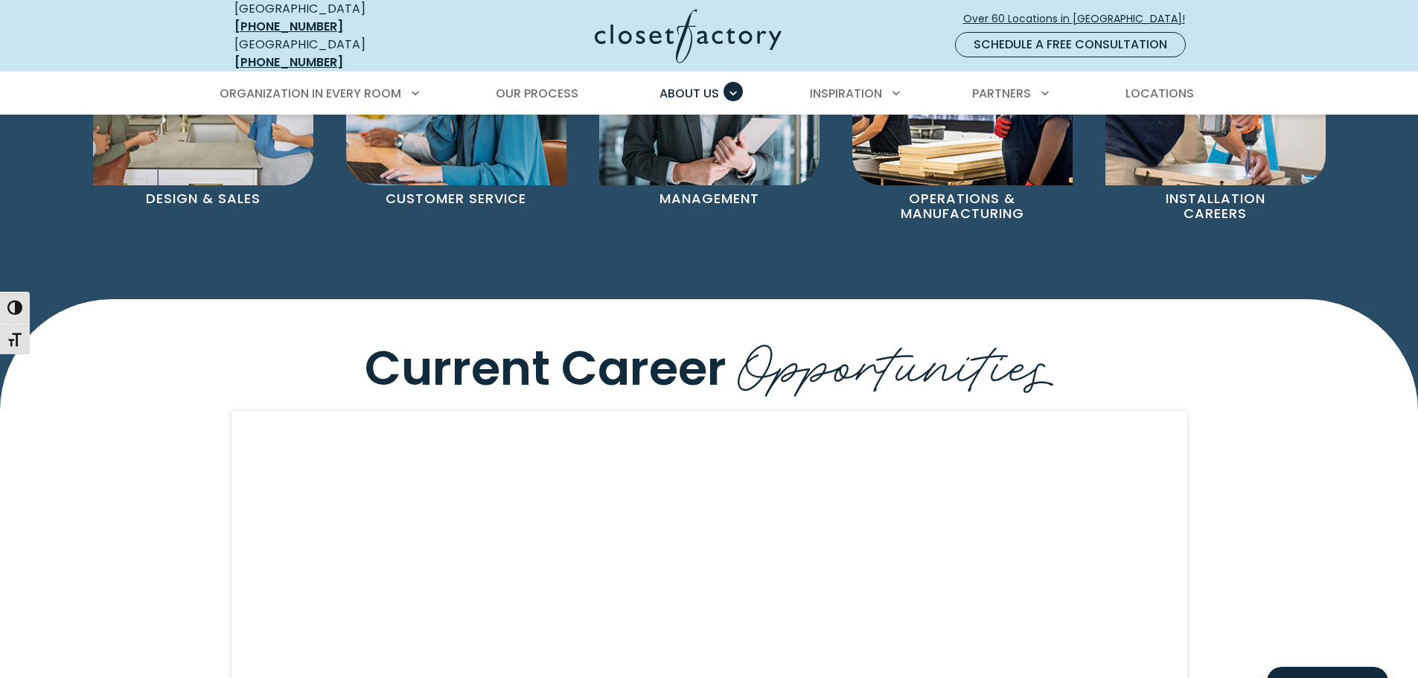
scroll to position [1339, 0]
